Goal: Information Seeking & Learning: Learn about a topic

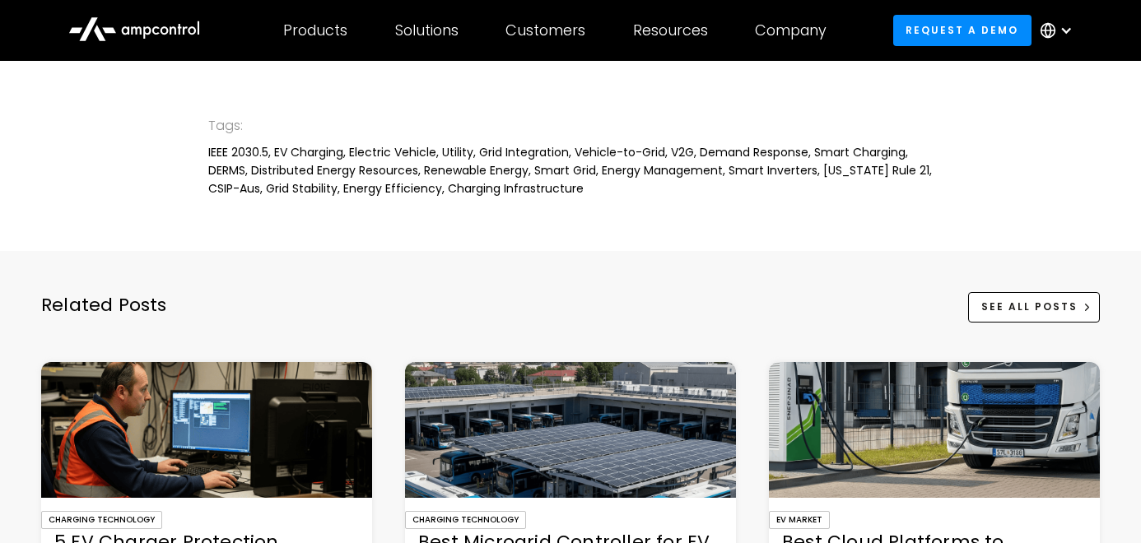
scroll to position [3901, 0]
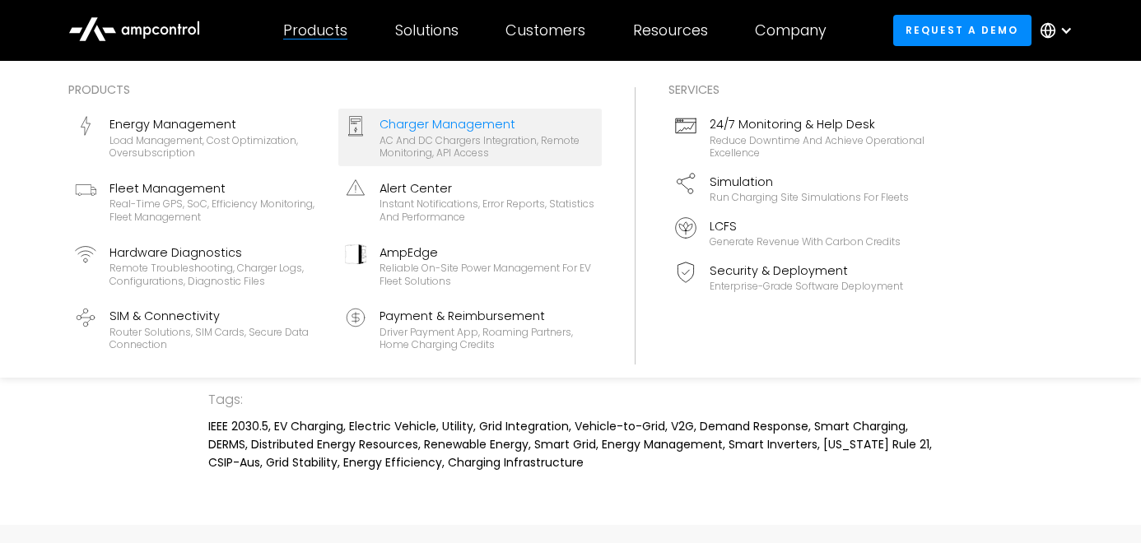
click at [407, 123] on div "Charger Management" at bounding box center [487, 124] width 216 height 18
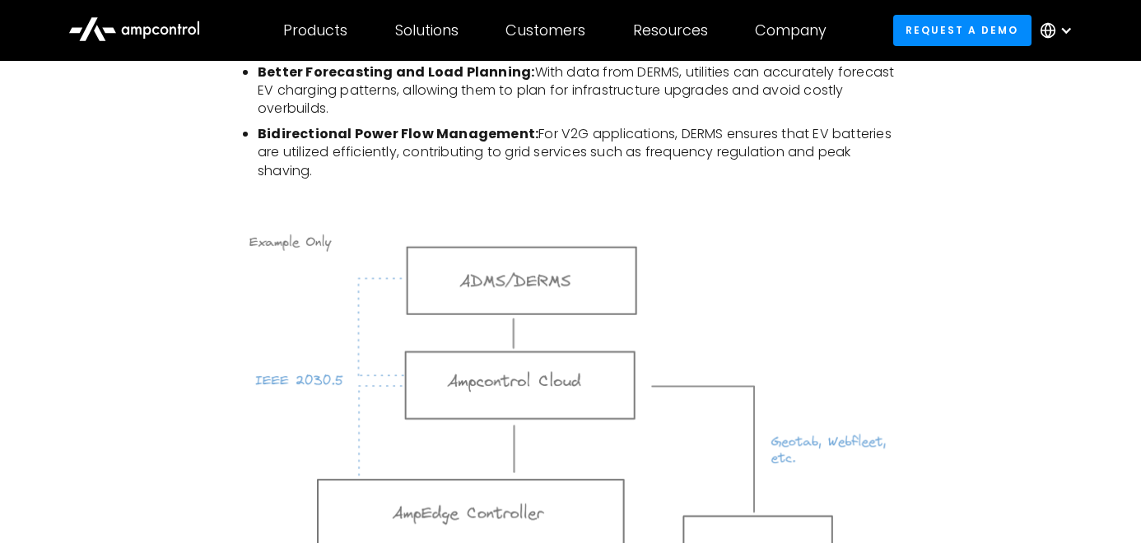
scroll to position [3078, 0]
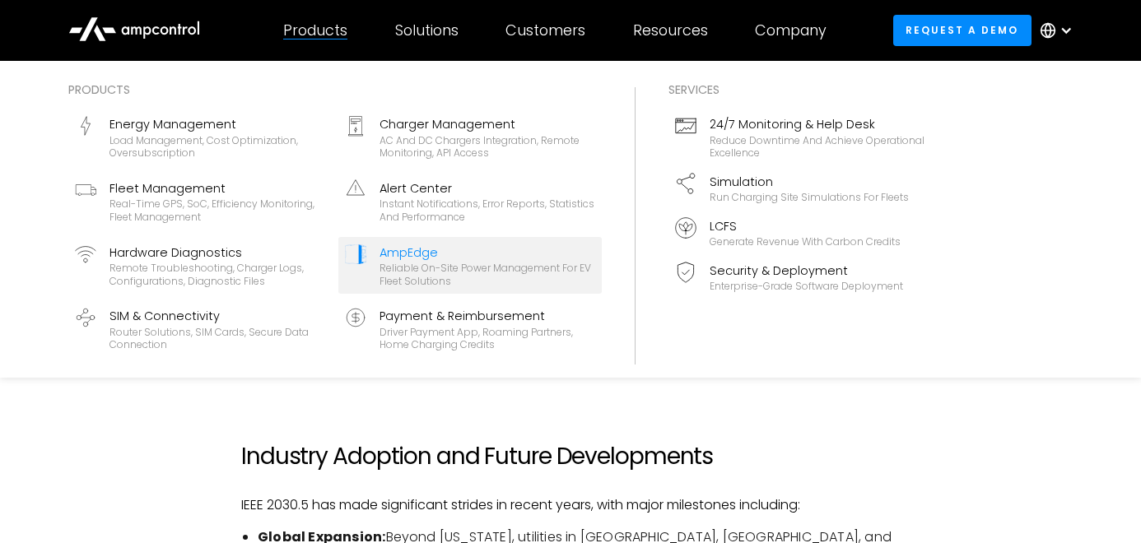
click at [399, 254] on div "AmpEdge" at bounding box center [487, 253] width 216 height 18
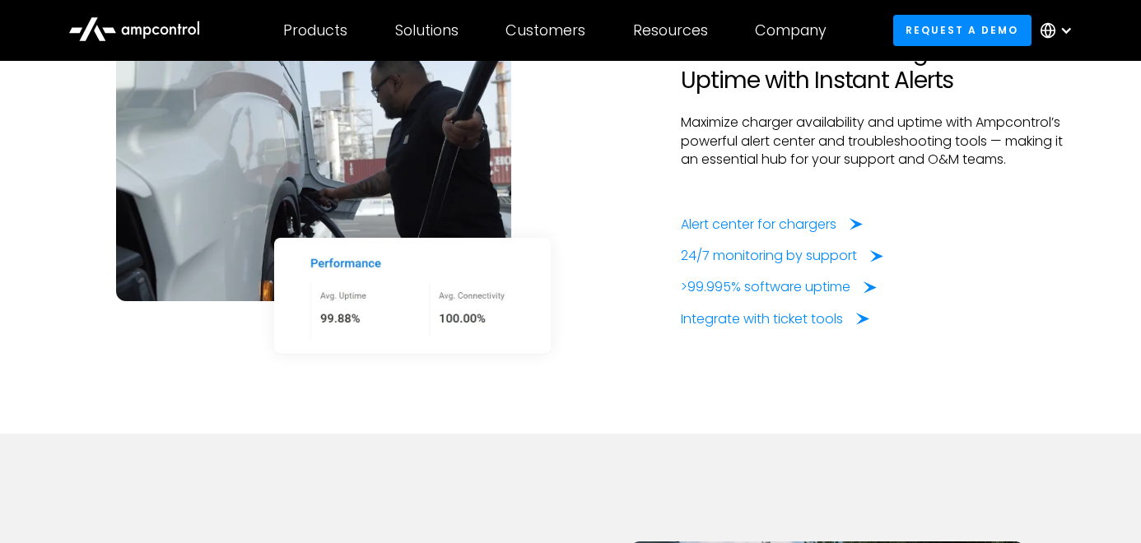
scroll to position [2744, 0]
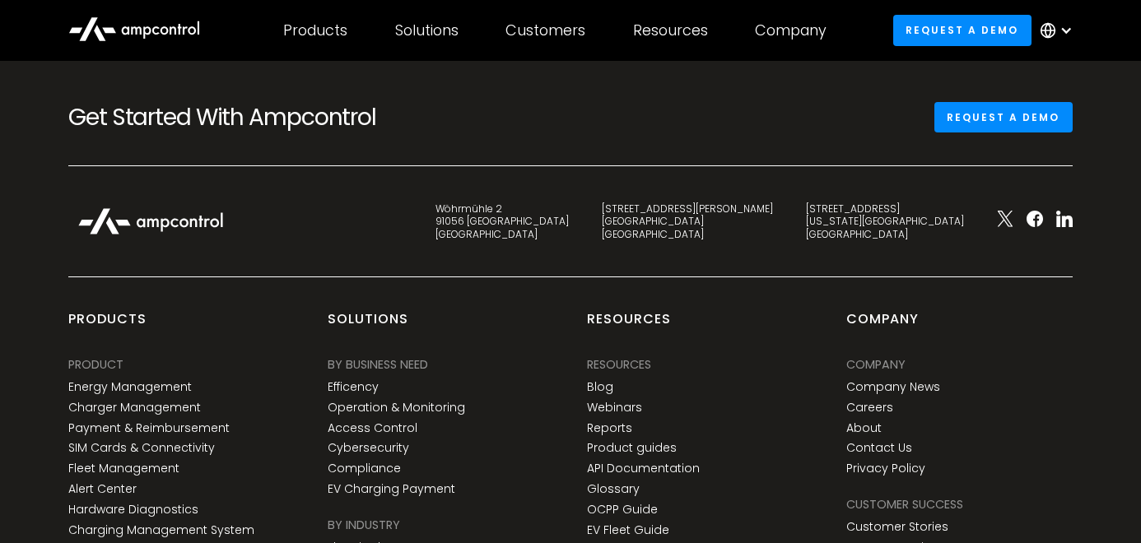
scroll to position [6311, 0]
